Goal: Navigation & Orientation: Find specific page/section

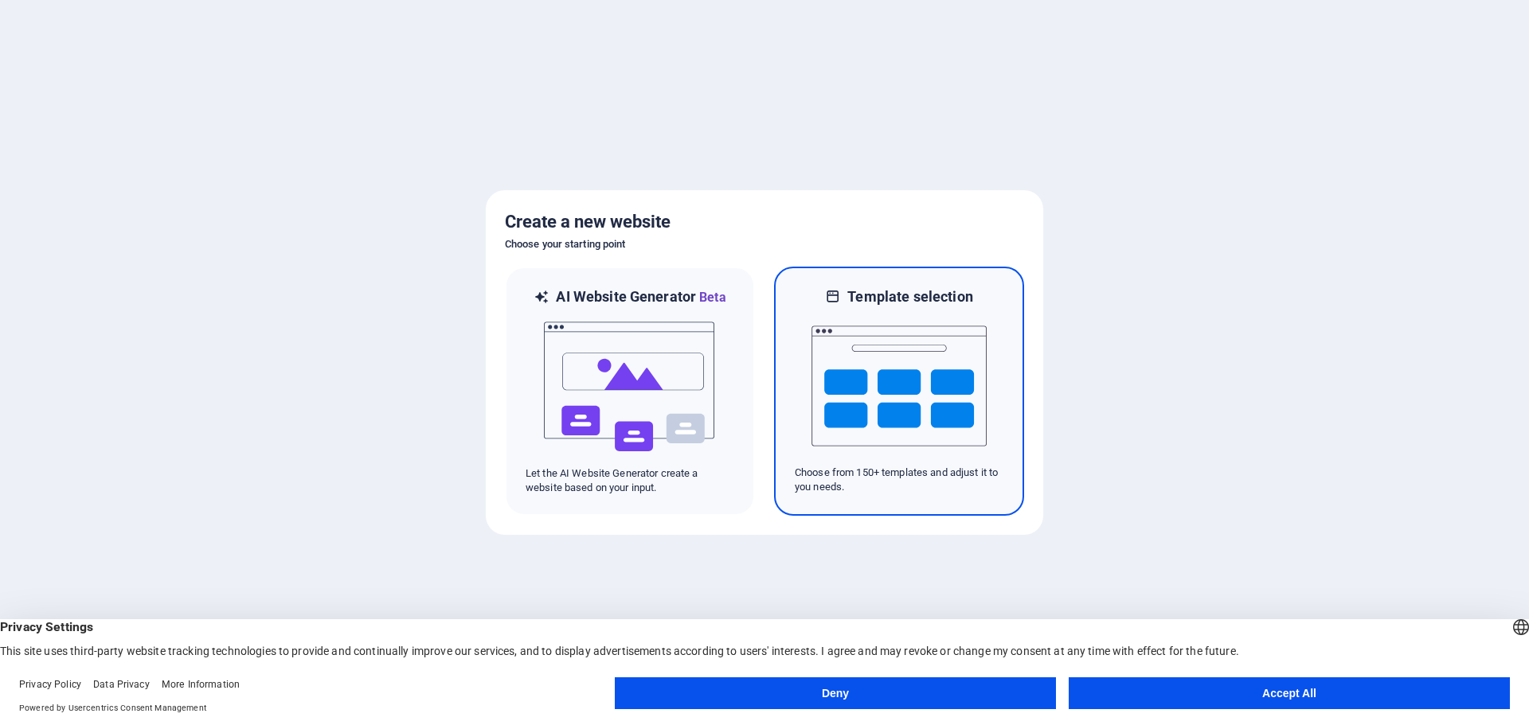
click at [910, 395] on img at bounding box center [898, 386] width 175 height 159
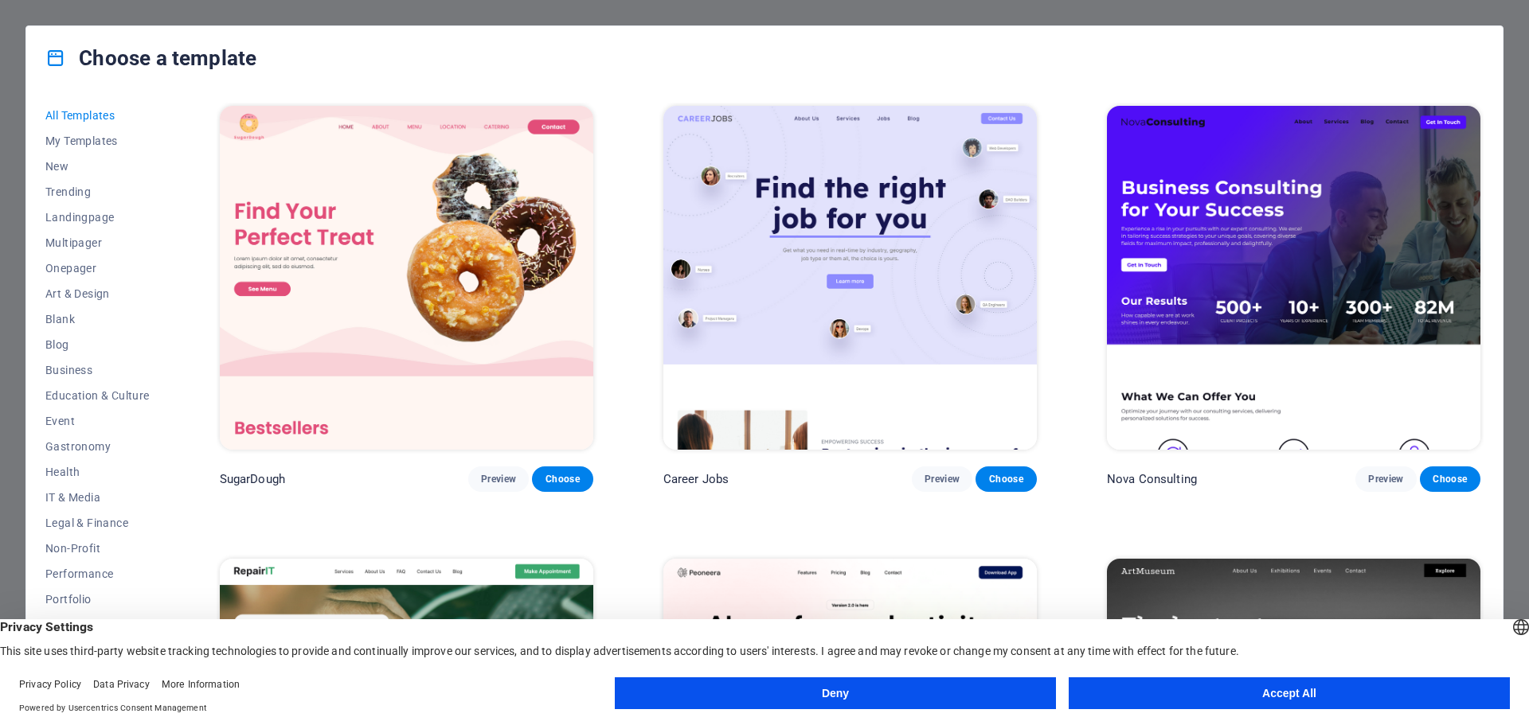
click at [1238, 690] on button "Accept All" at bounding box center [1289, 694] width 441 height 32
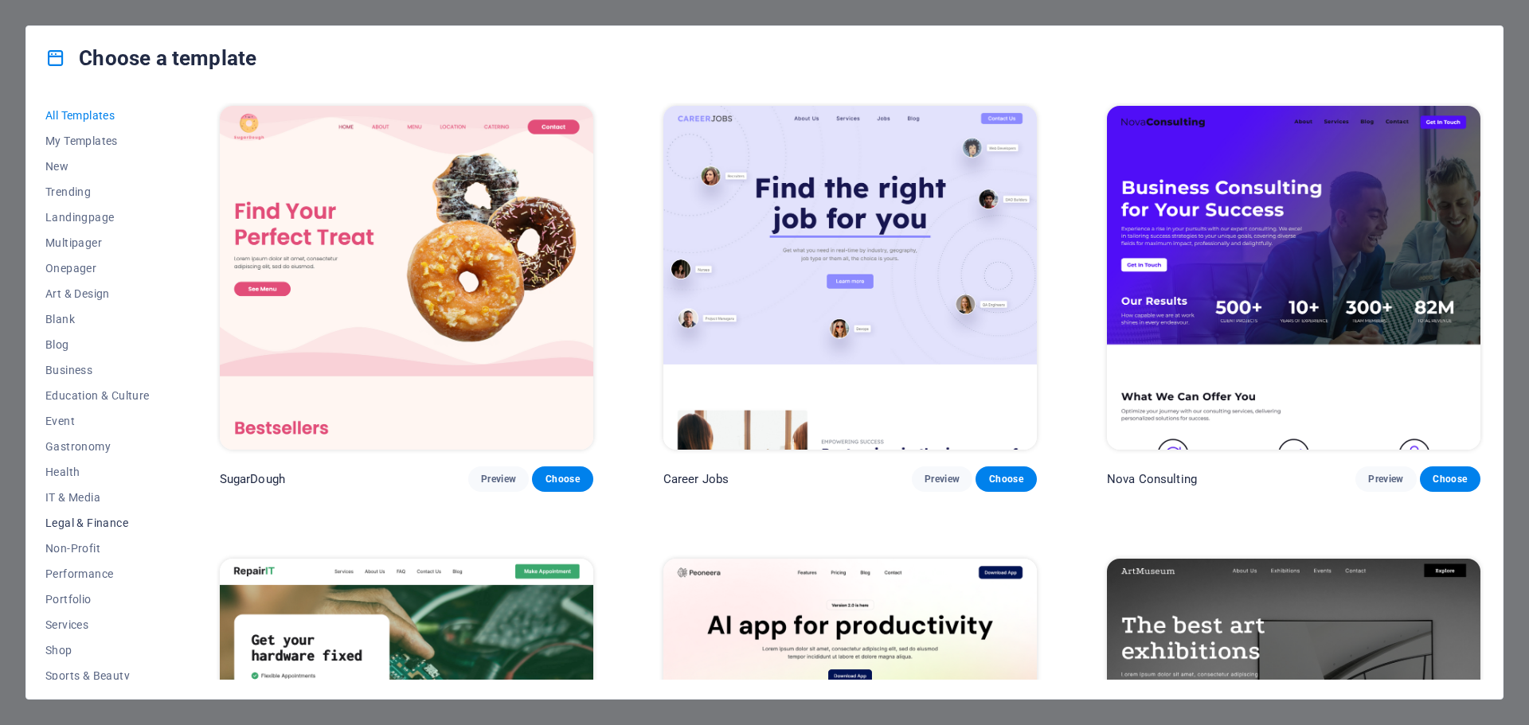
click at [72, 520] on span "Legal & Finance" at bounding box center [97, 523] width 104 height 13
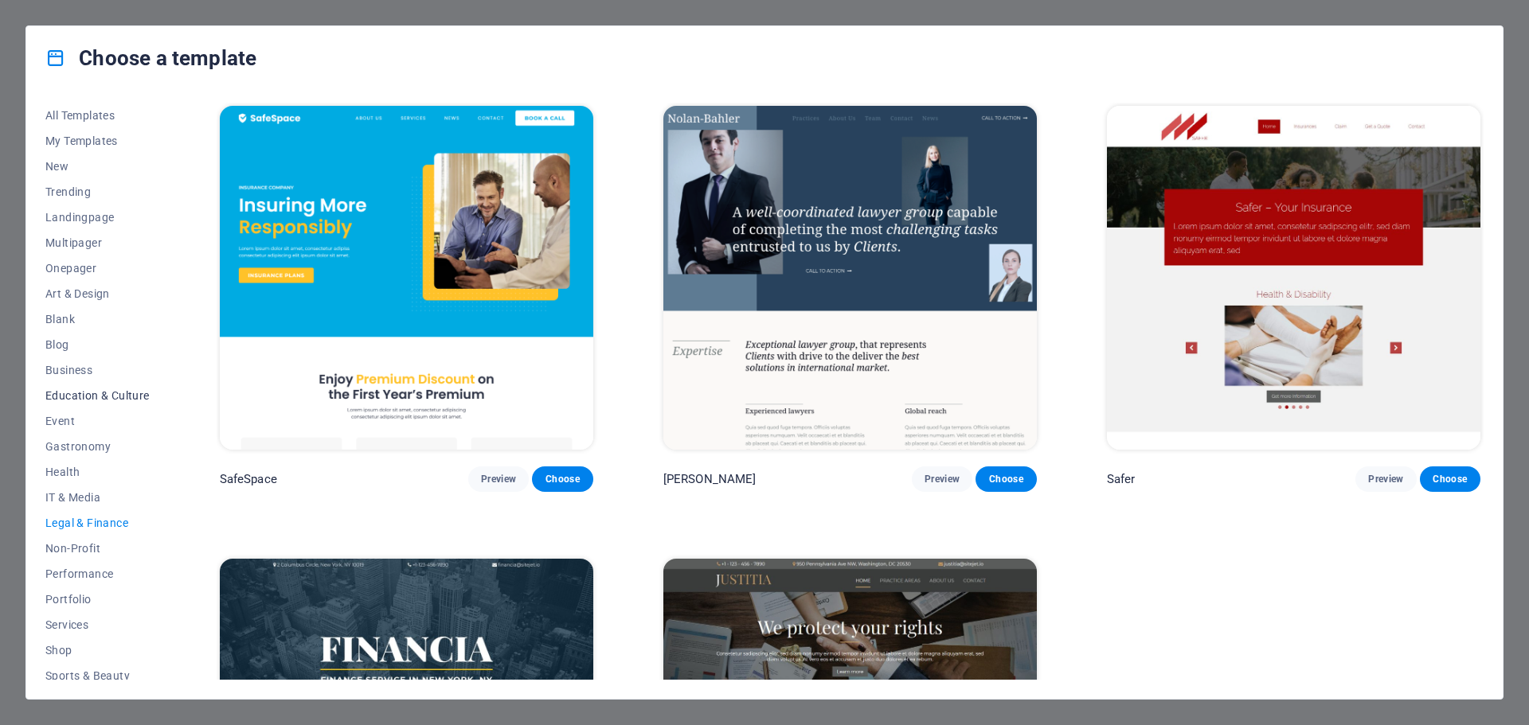
click at [113, 393] on span "Education & Culture" at bounding box center [97, 395] width 104 height 13
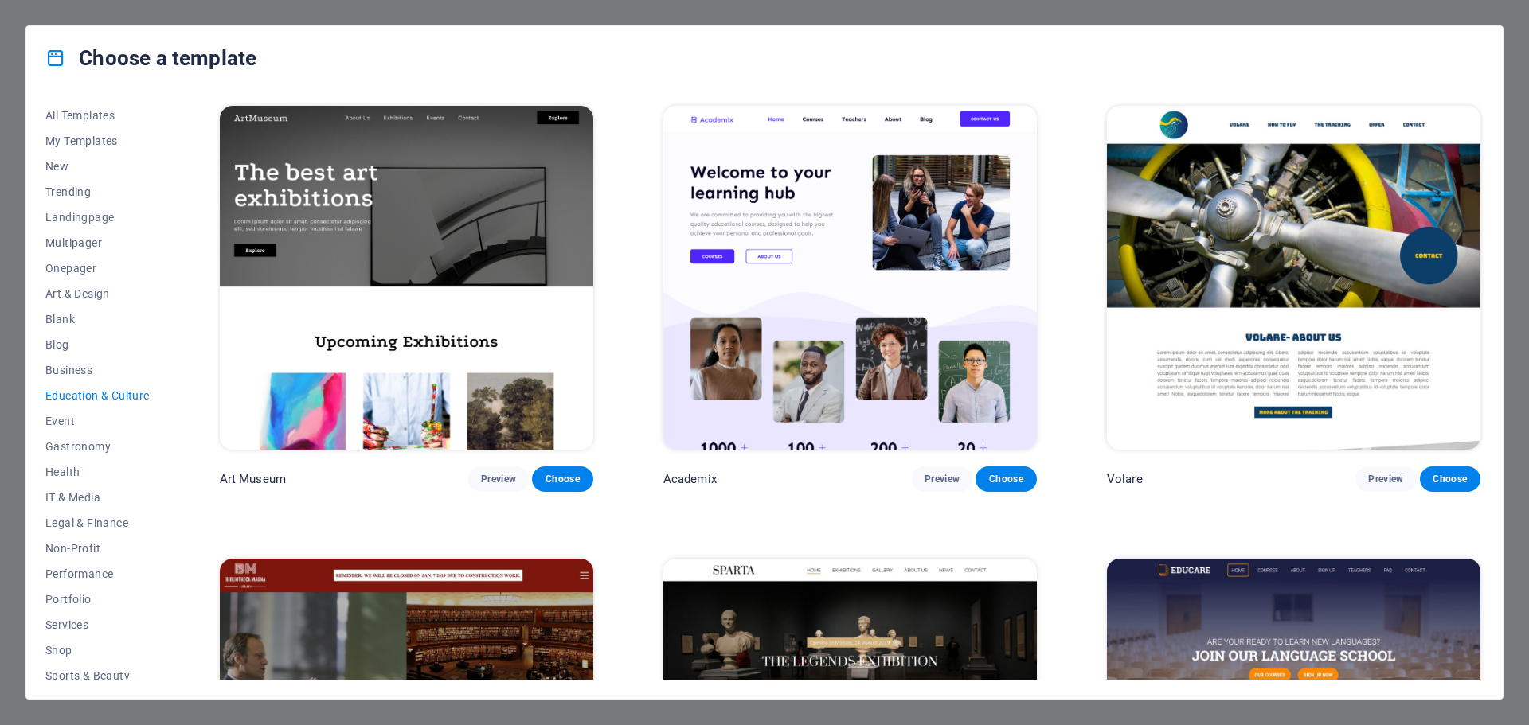
click at [199, 399] on div "All Templates My Templates New Trending Landingpage Multipager Onepager Art & D…" at bounding box center [764, 394] width 1476 height 609
click at [203, 544] on div "All Templates My Templates New Trending Landingpage Multipager Onepager Art & D…" at bounding box center [764, 394] width 1476 height 609
drag, startPoint x: 1479, startPoint y: 293, endPoint x: 1481, endPoint y: 312, distance: 19.2
click at [1481, 312] on div "Art Museum Preview Choose Academix Preview Choose Volare Preview Choose Bibliot…" at bounding box center [850, 391] width 1267 height 577
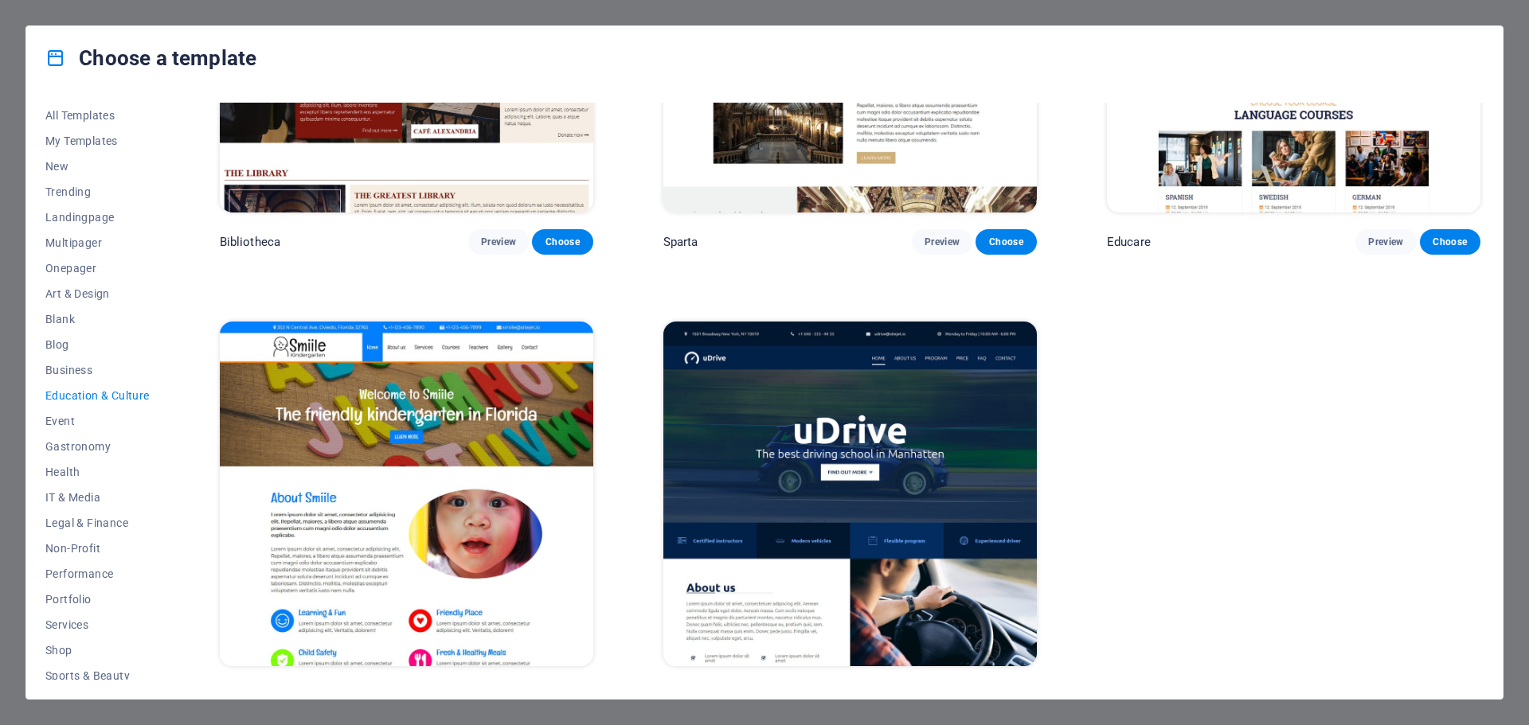
scroll to position [713, 0]
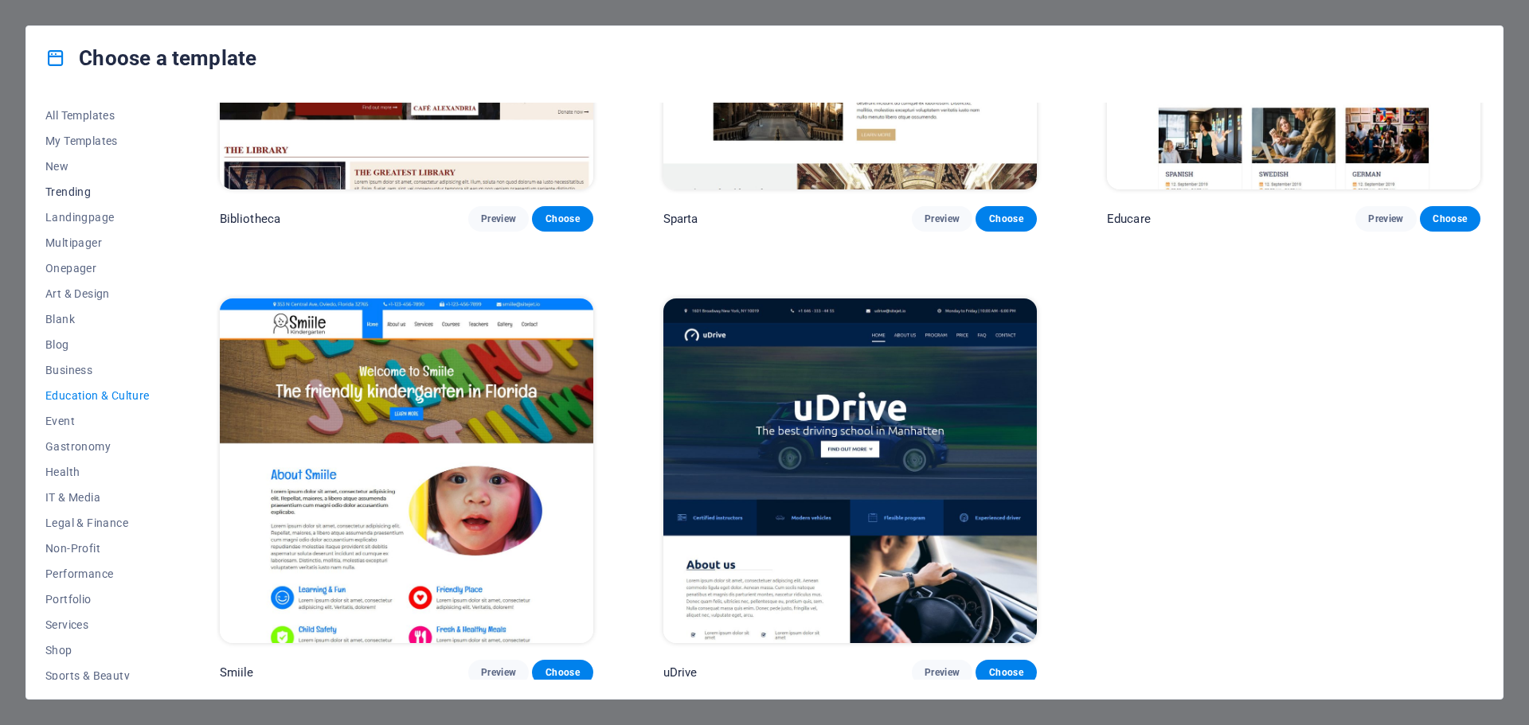
click at [77, 189] on span "Trending" at bounding box center [97, 192] width 104 height 13
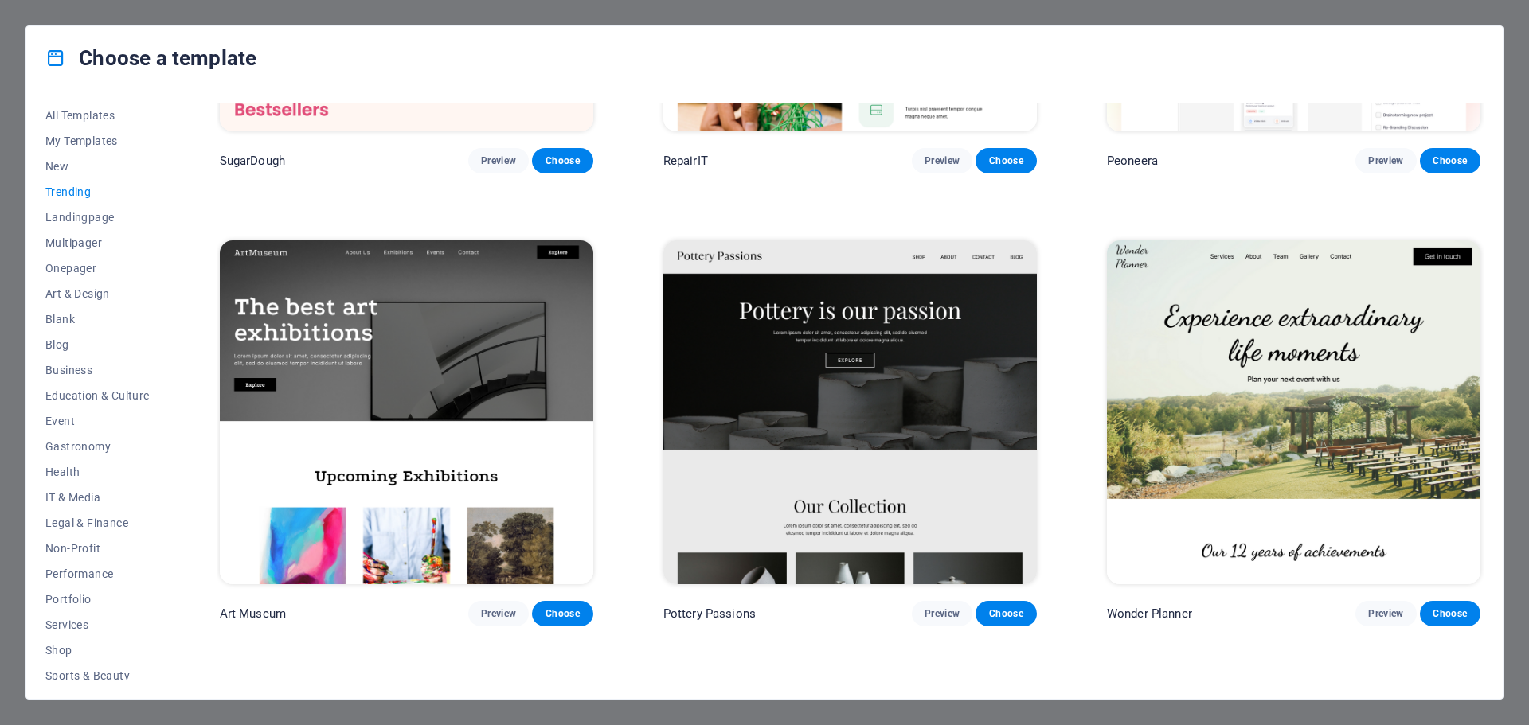
scroll to position [0, 0]
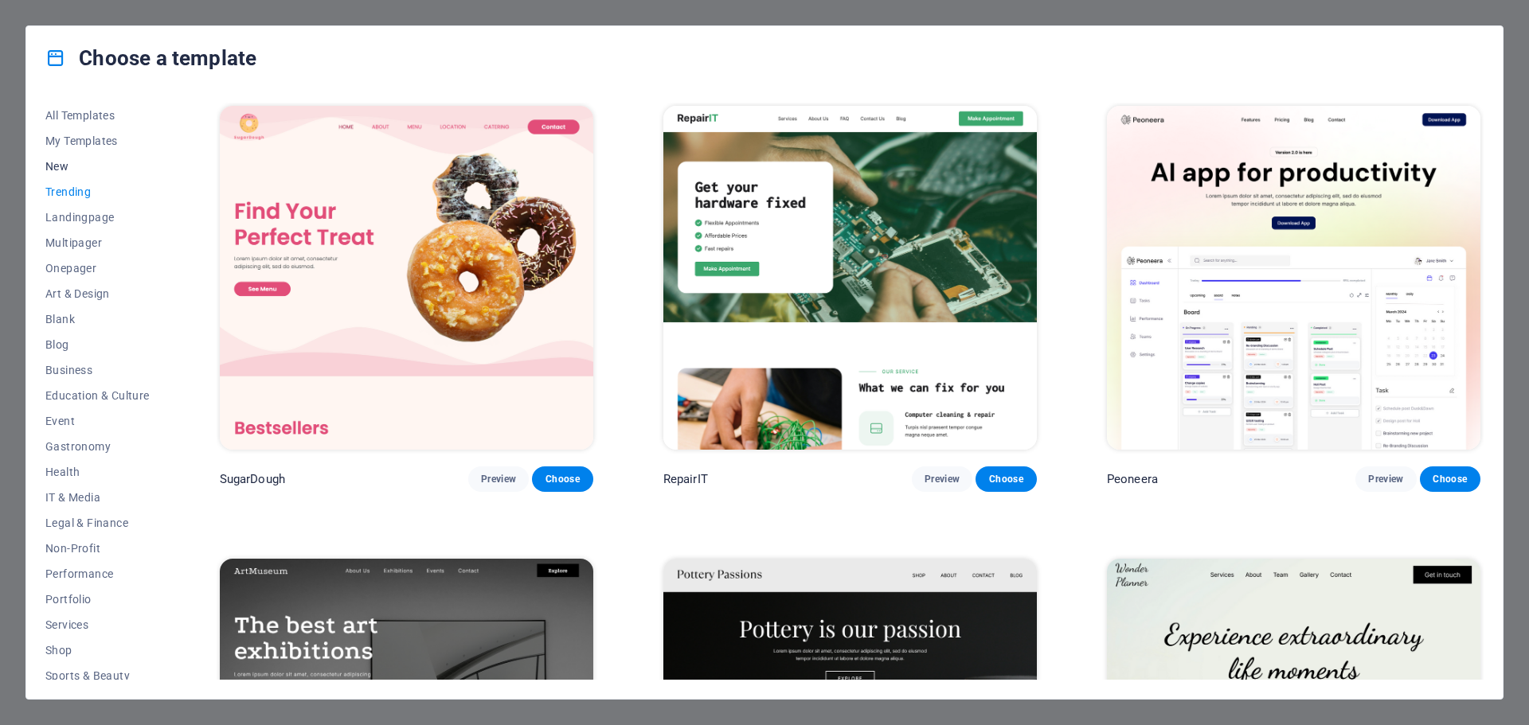
click at [54, 162] on span "New" at bounding box center [97, 166] width 104 height 13
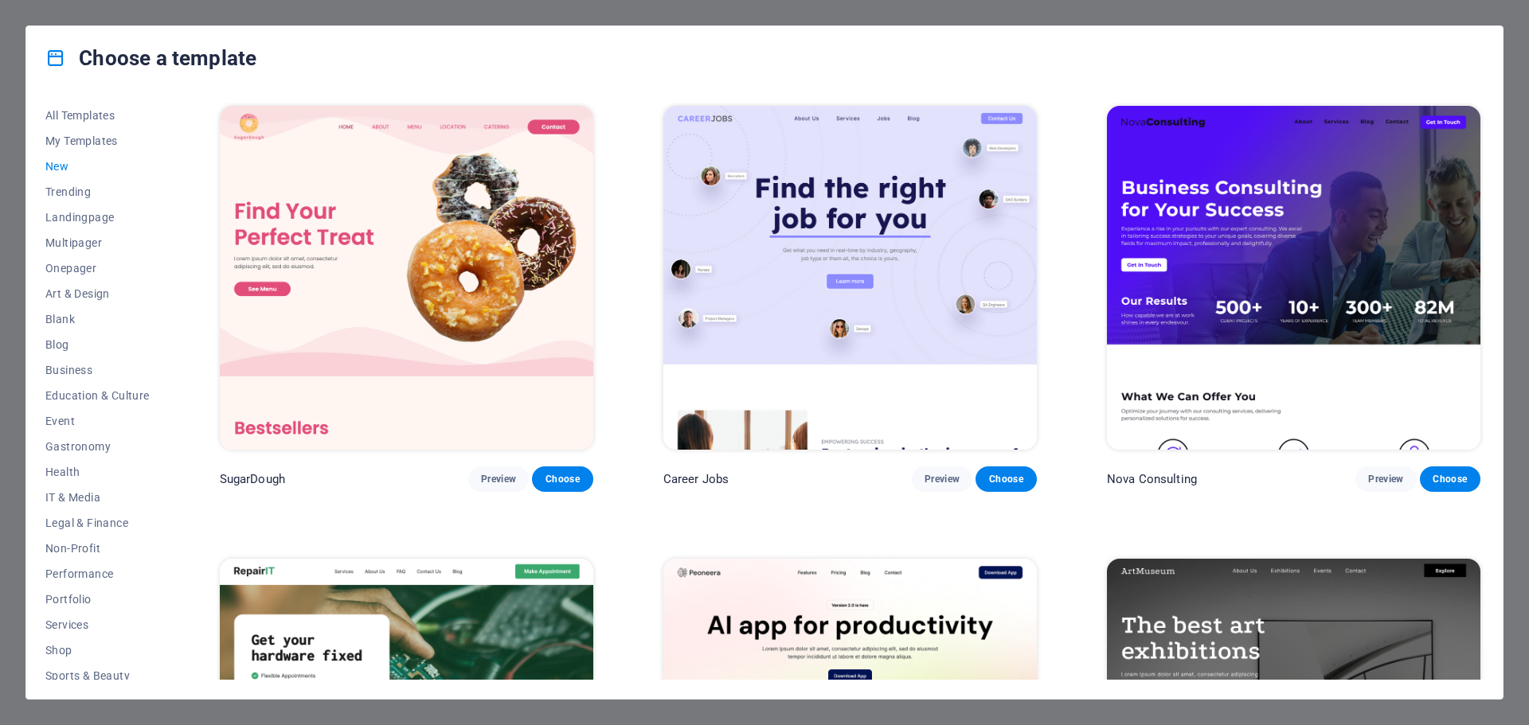
scroll to position [318, 0]
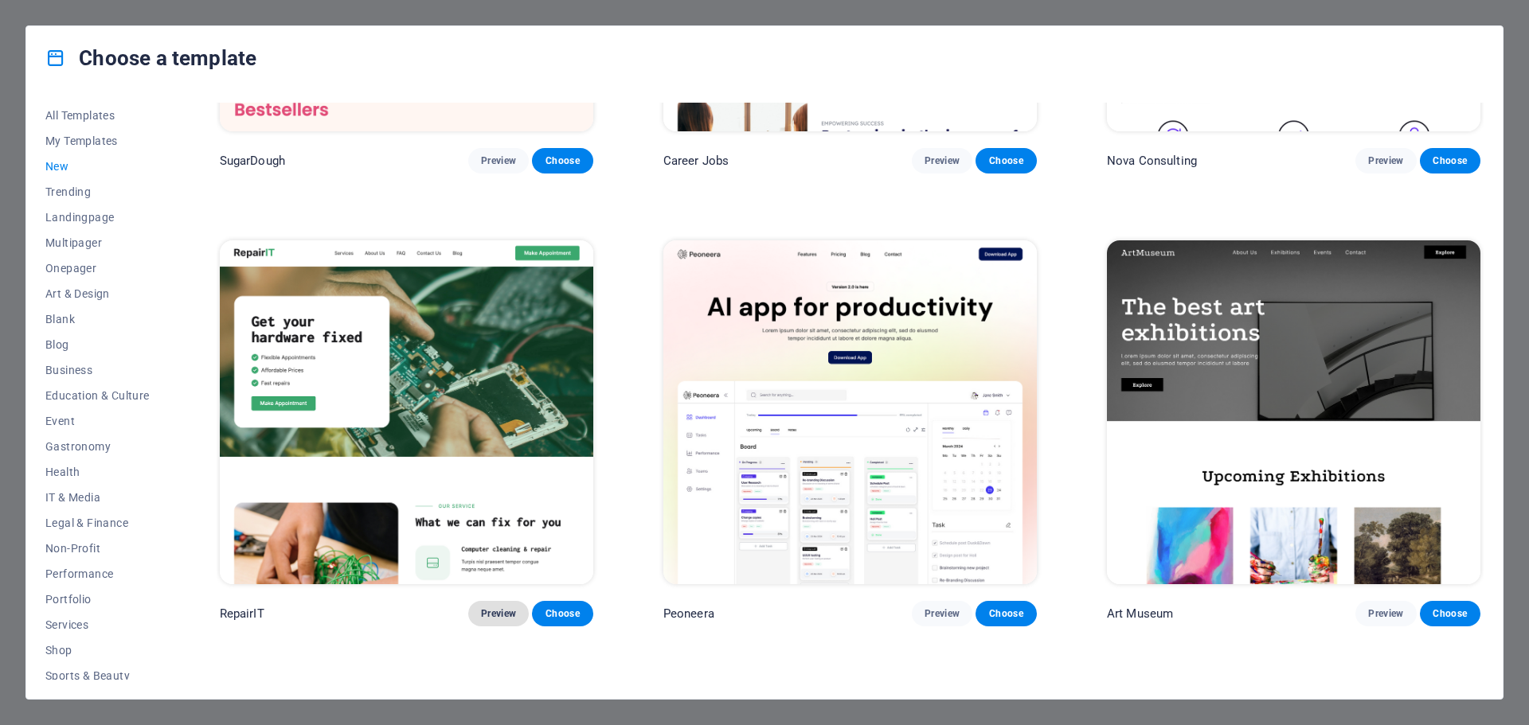
click at [488, 613] on span "Preview" at bounding box center [498, 614] width 35 height 13
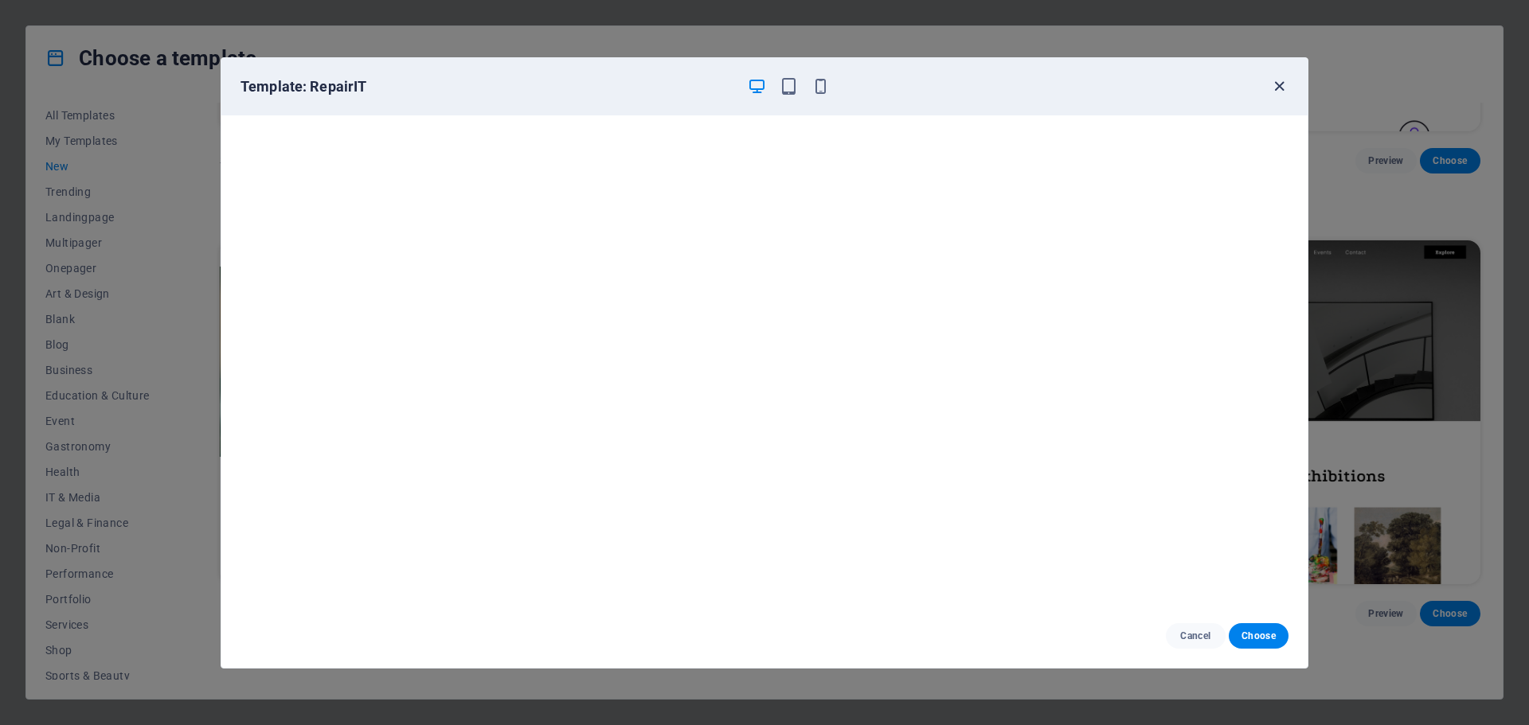
click at [1280, 86] on icon "button" at bounding box center [1279, 86] width 18 height 18
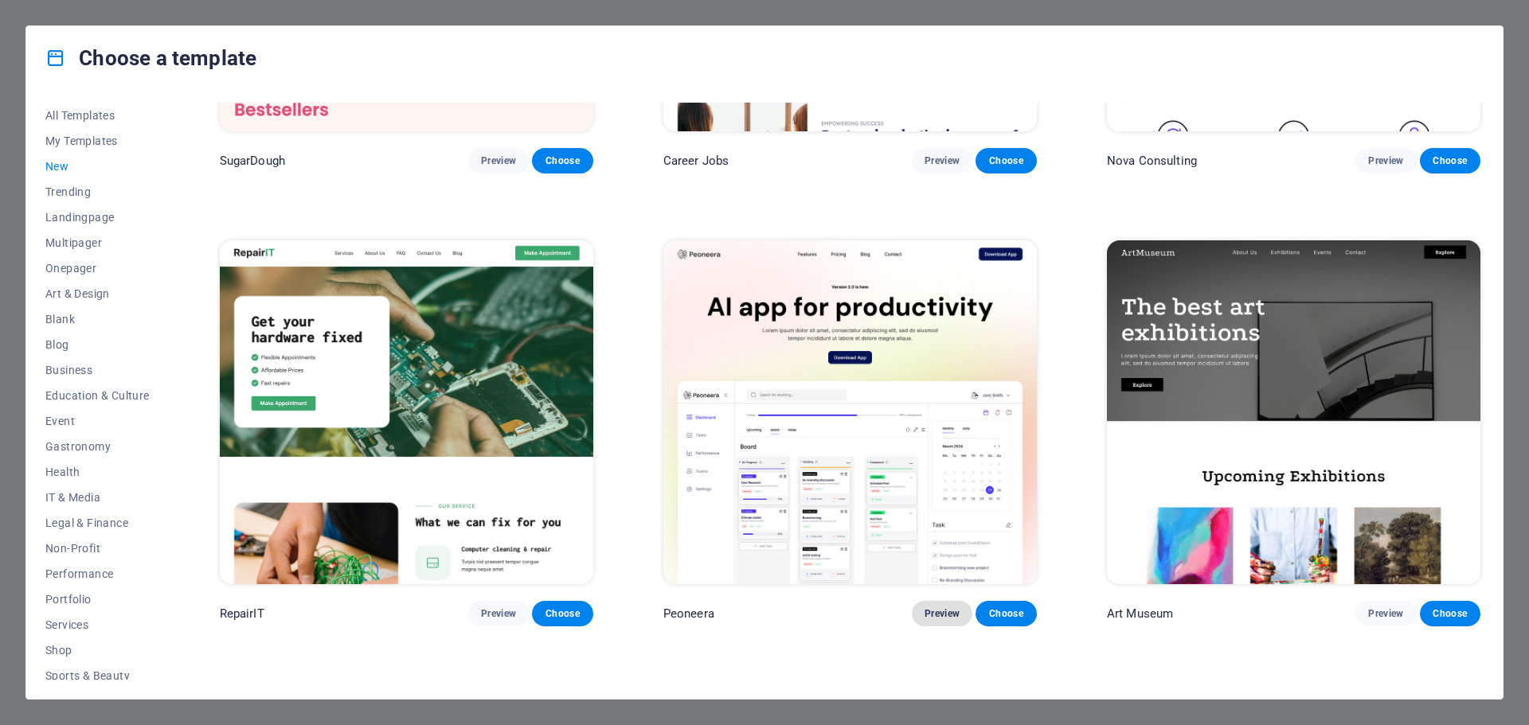
click at [943, 608] on span "Preview" at bounding box center [941, 614] width 35 height 13
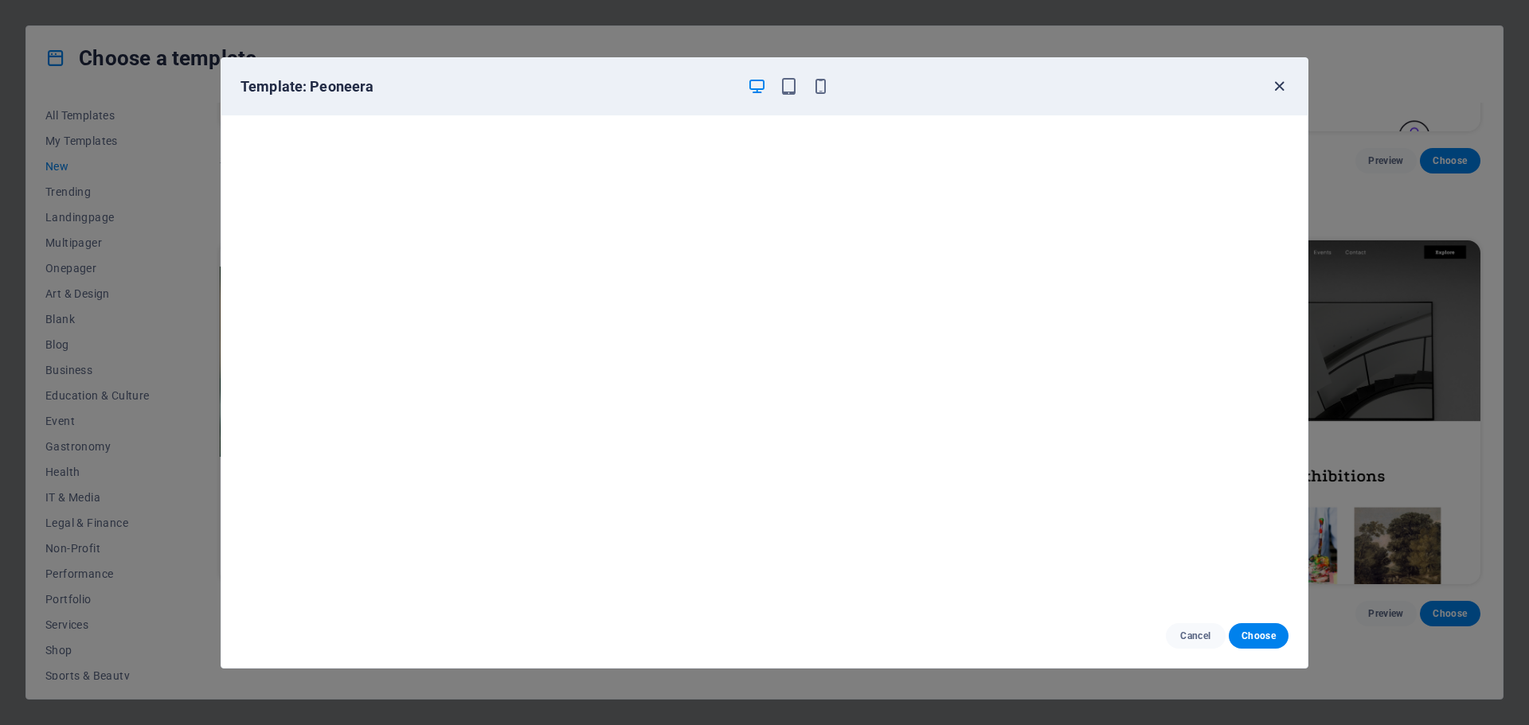
click at [1284, 86] on icon "button" at bounding box center [1279, 86] width 18 height 18
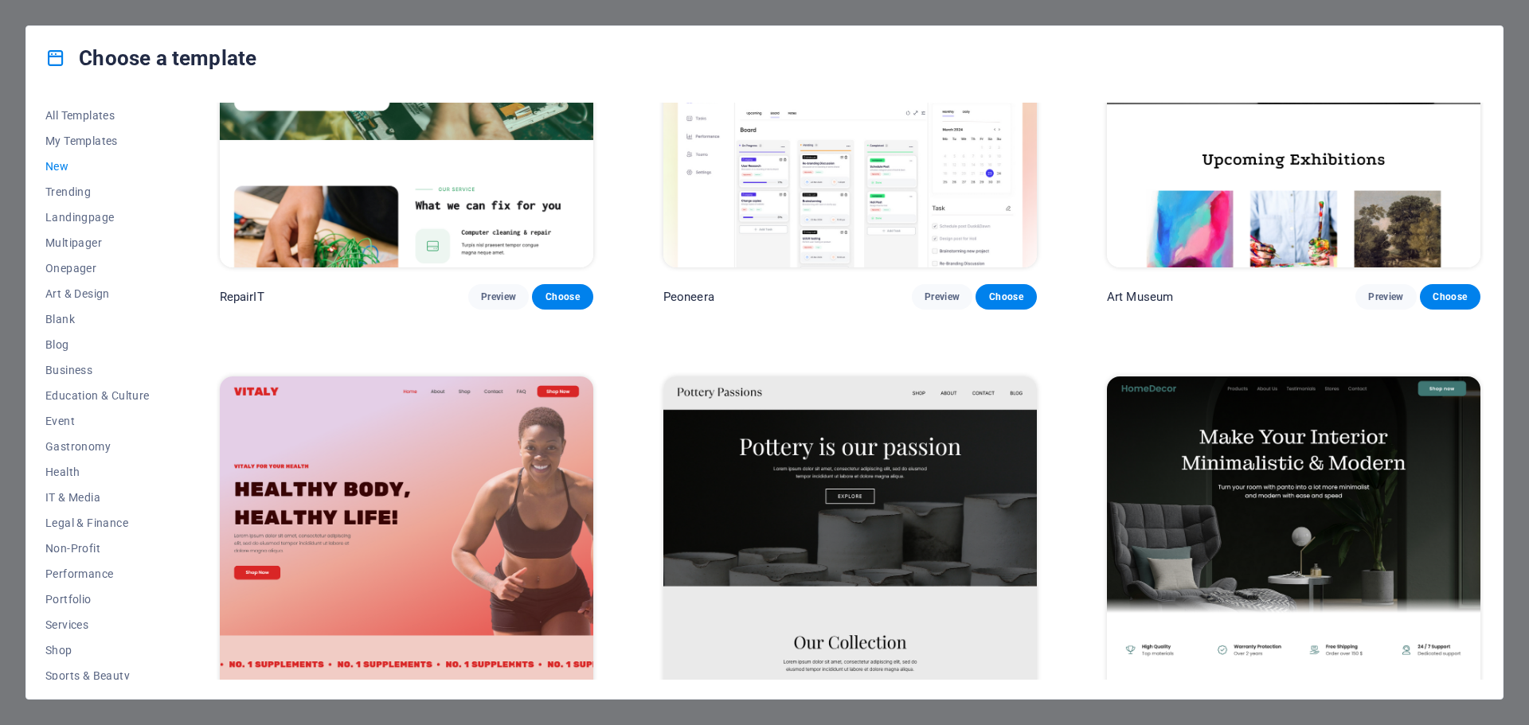
scroll to position [637, 0]
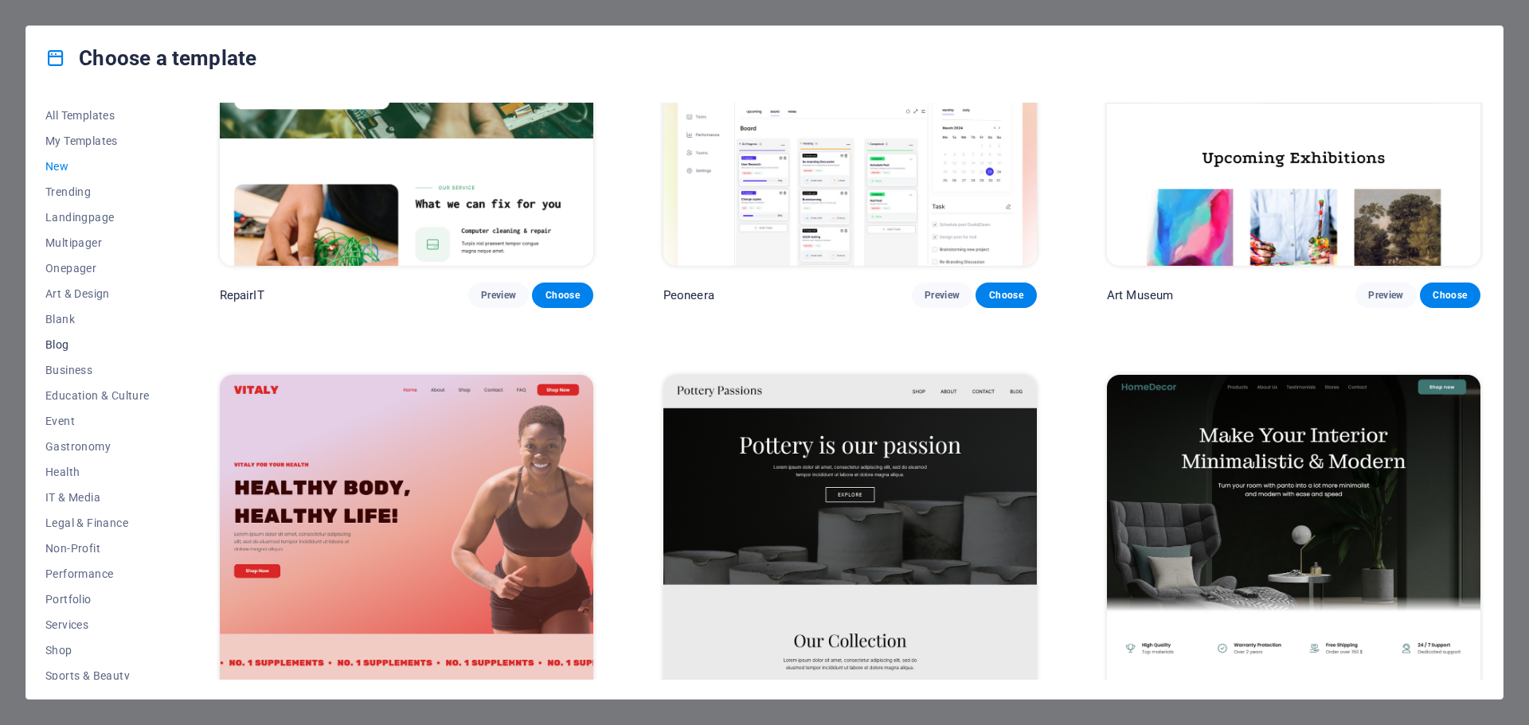
click at [62, 344] on span "Blog" at bounding box center [97, 344] width 104 height 13
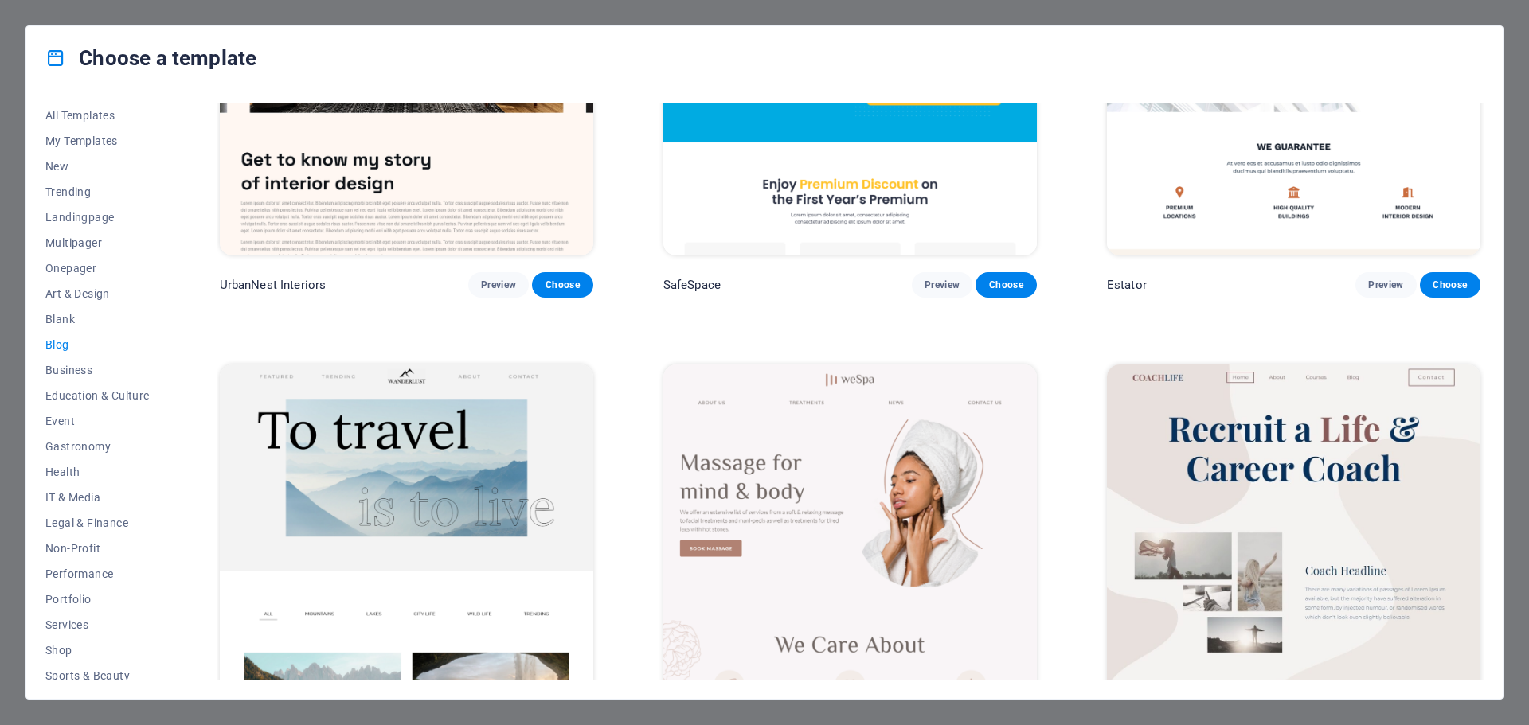
scroll to position [1698, 0]
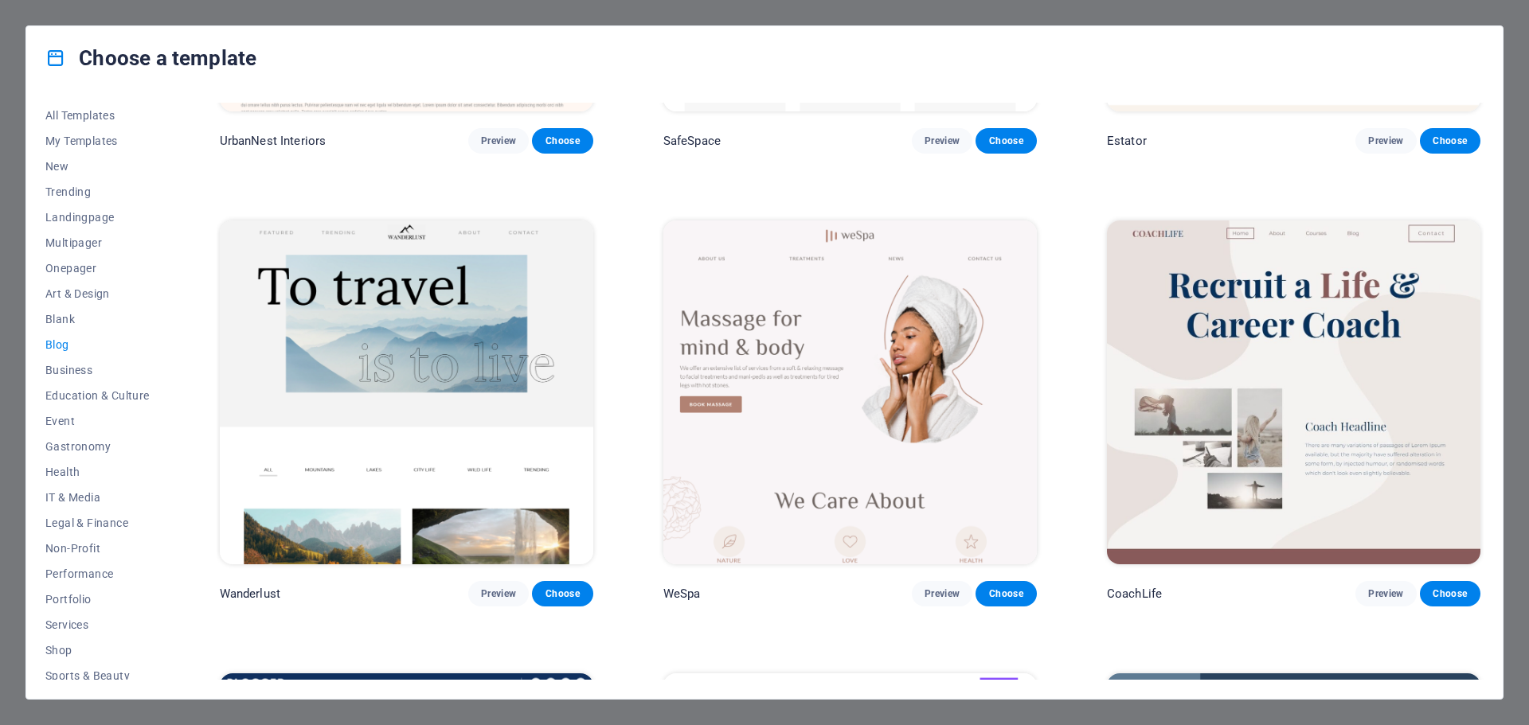
click at [1448, 10] on div "Choose a template All Templates My Templates New Trending Landingpage Multipage…" at bounding box center [764, 362] width 1529 height 725
click at [1510, 104] on div "Choose a template All Templates My Templates New Trending Landingpage Multipage…" at bounding box center [764, 362] width 1529 height 725
click at [57, 60] on icon at bounding box center [55, 58] width 21 height 21
click at [1484, 40] on div "Choose a template" at bounding box center [764, 58] width 1476 height 64
click at [1484, 56] on div "Choose a template" at bounding box center [764, 58] width 1476 height 64
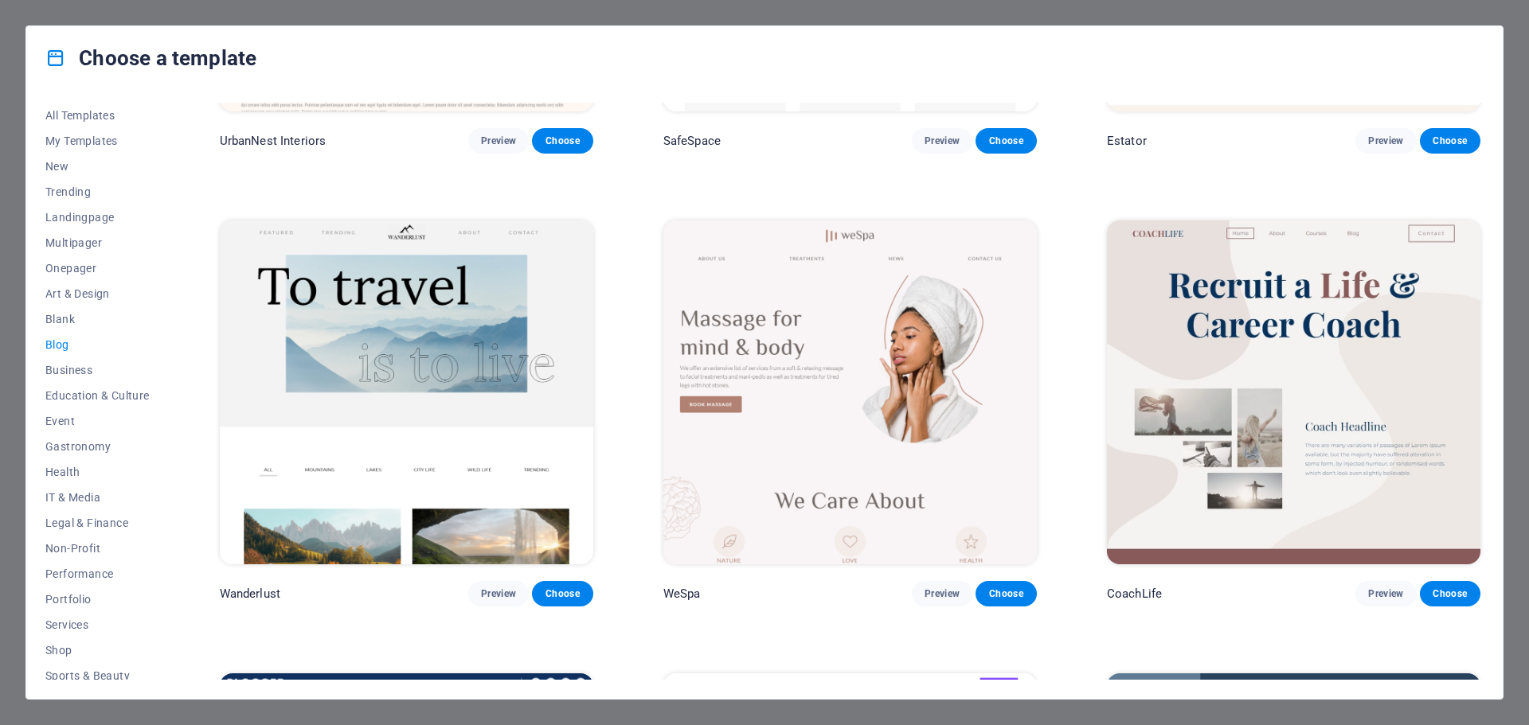
click at [58, 43] on div "Choose a template" at bounding box center [764, 58] width 1476 height 64
